Goal: Navigation & Orientation: Find specific page/section

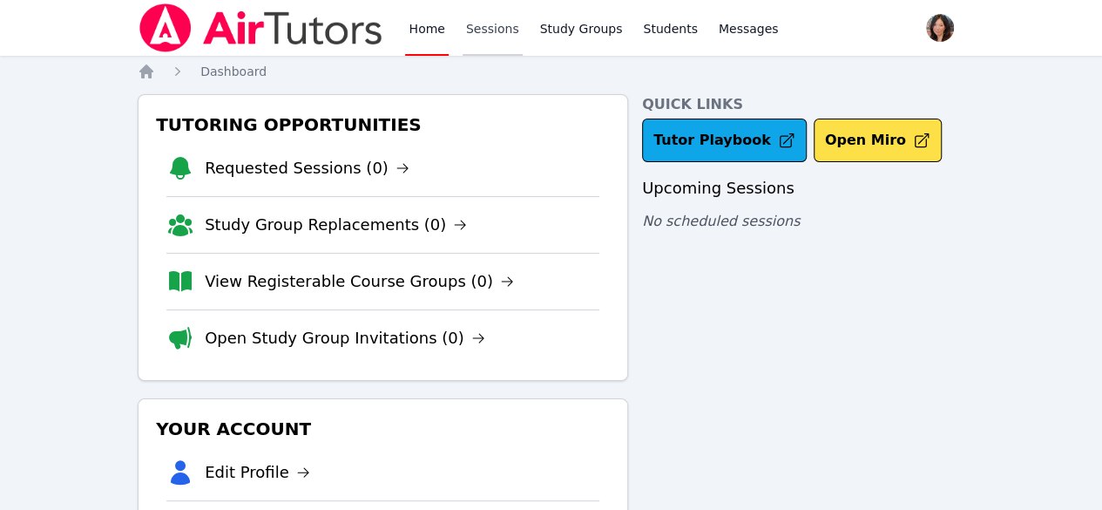
click at [481, 24] on link "Sessions" at bounding box center [493, 28] width 60 height 56
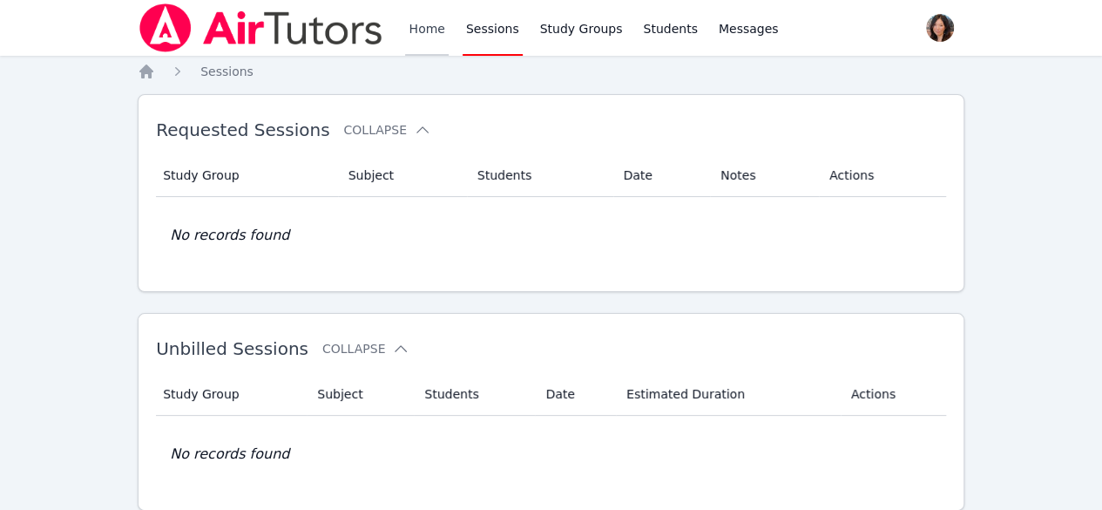
click at [415, 30] on link "Home" at bounding box center [426, 28] width 43 height 56
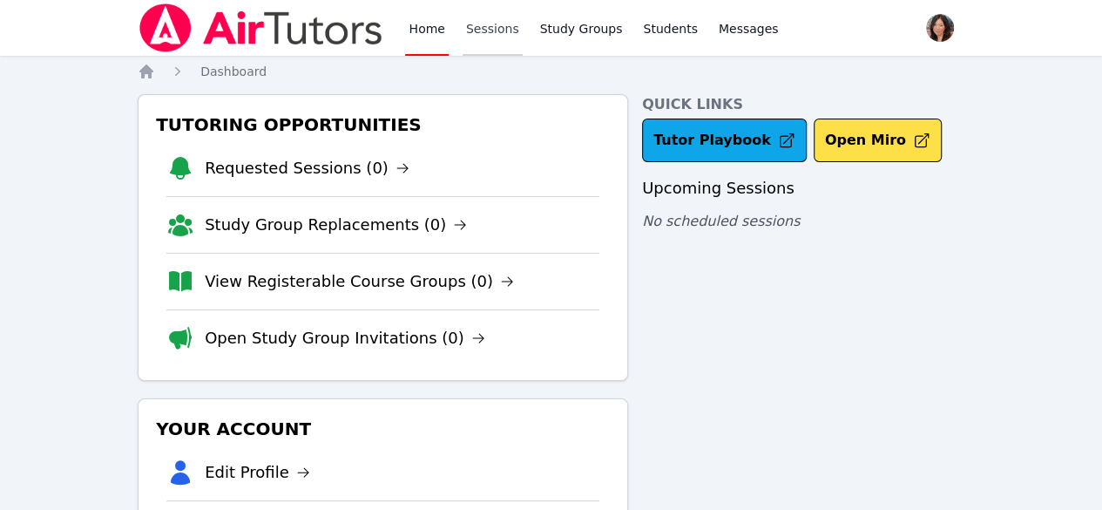
click at [477, 32] on link "Sessions" at bounding box center [493, 28] width 60 height 56
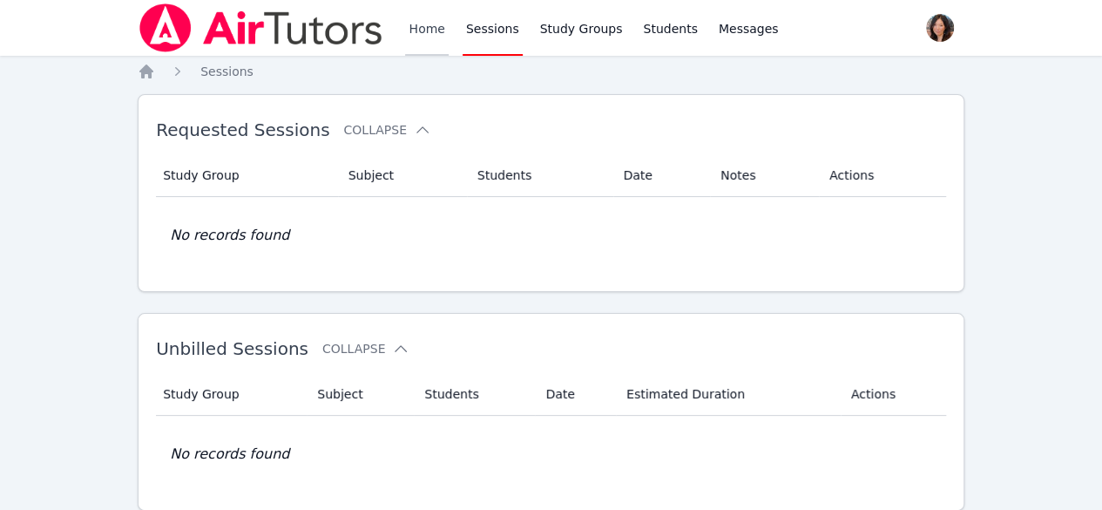
click at [425, 22] on link "Home" at bounding box center [426, 28] width 43 height 56
